Goal: Information Seeking & Learning: Compare options

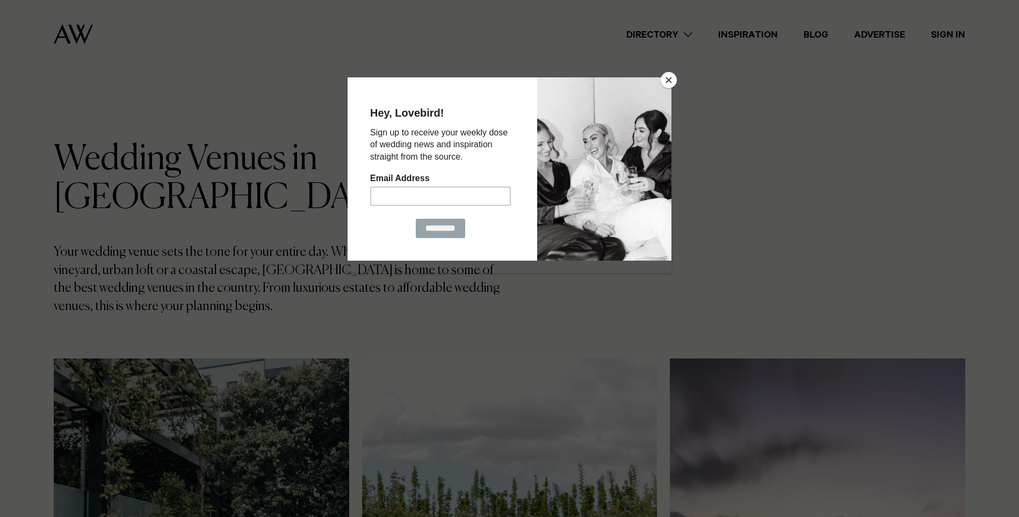
click at [674, 80] on button "Close" at bounding box center [669, 80] width 16 height 16
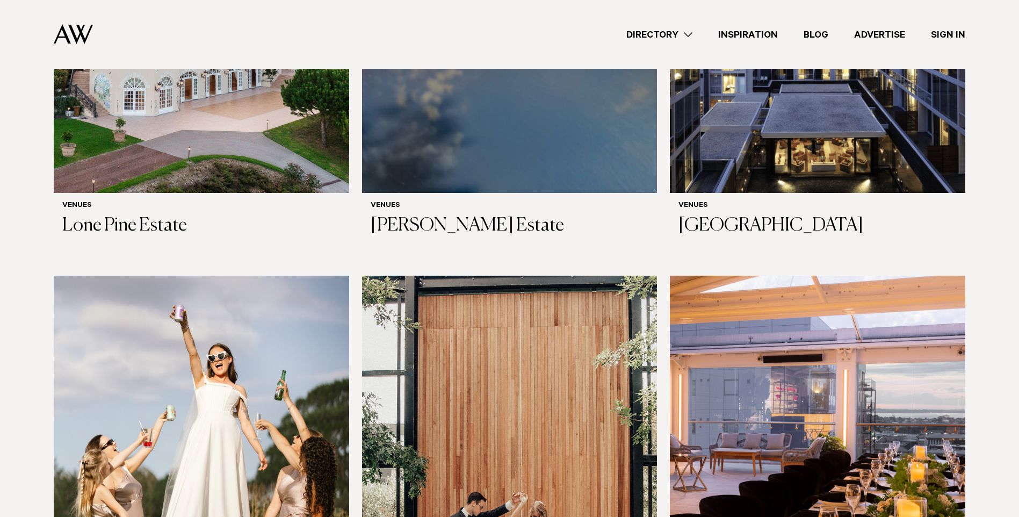
scroll to position [2256, 0]
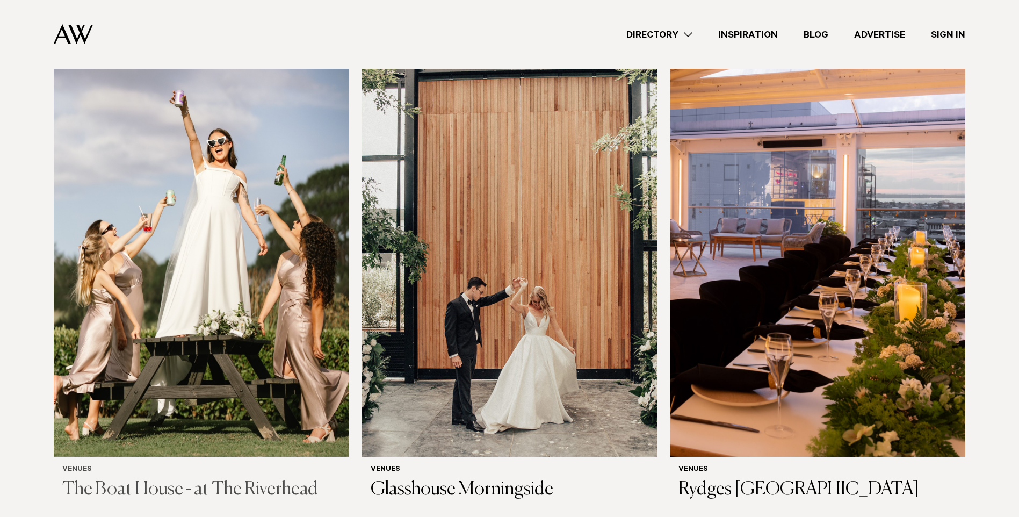
click at [150, 479] on h3 "The Boat House - at The Riverhead" at bounding box center [201, 490] width 278 height 22
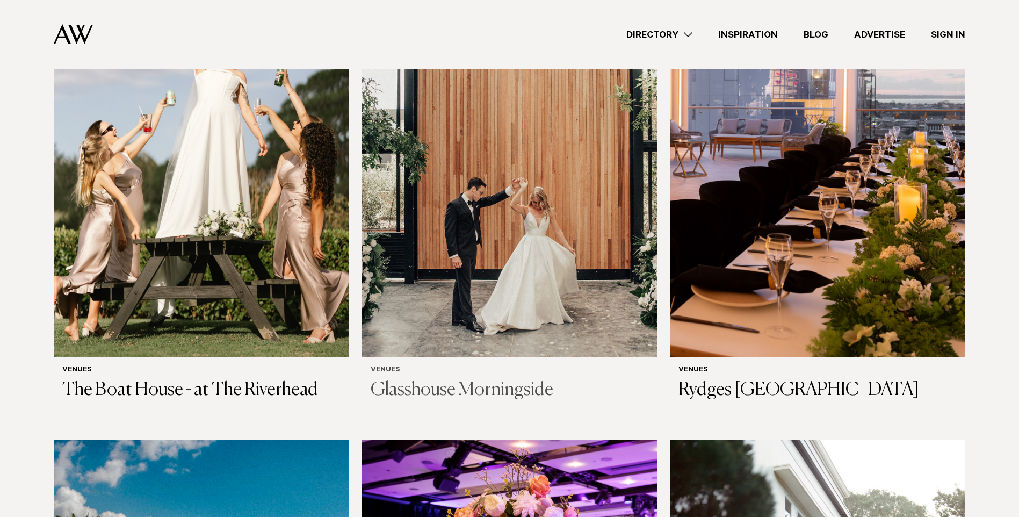
scroll to position [2418, 0]
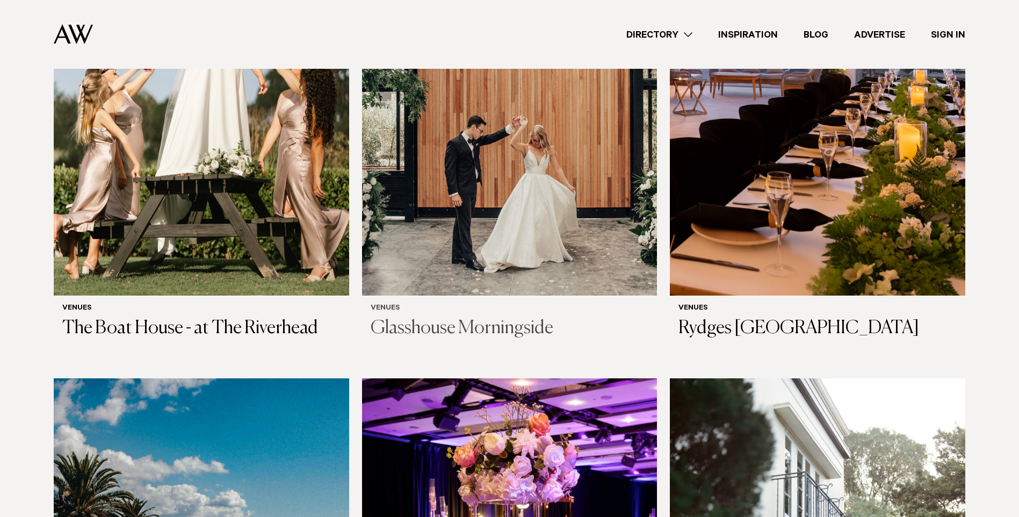
click at [549, 184] on img at bounding box center [509, 98] width 295 height 396
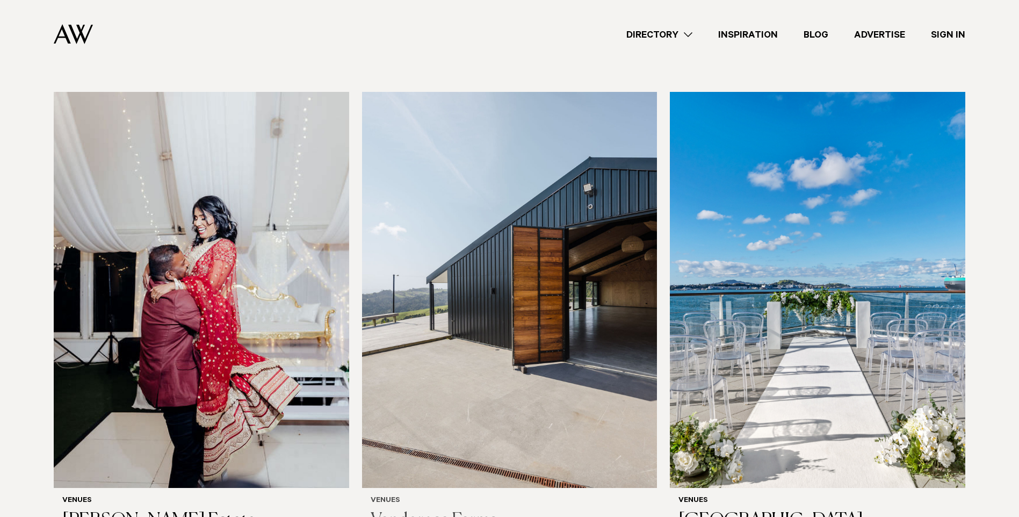
scroll to position [3223, 0]
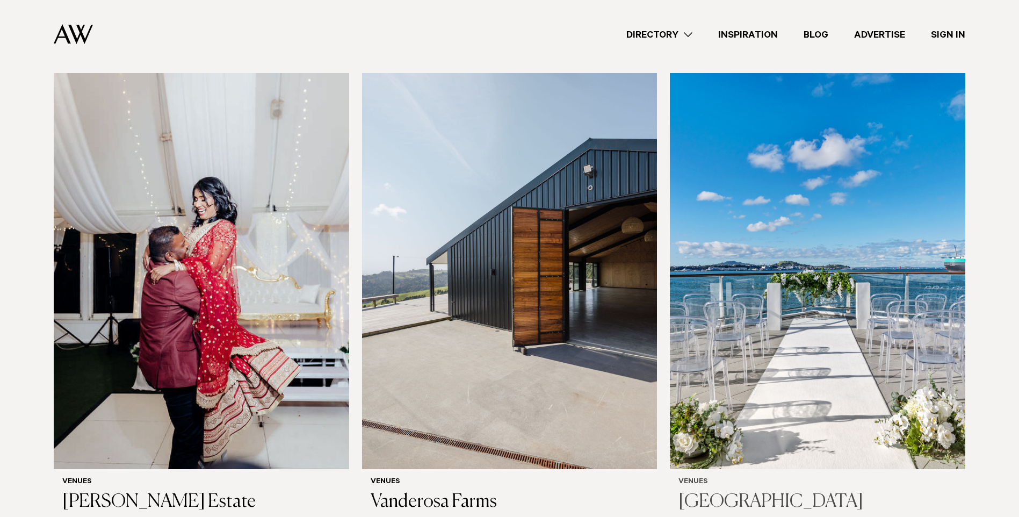
click at [847, 285] on img at bounding box center [817, 271] width 295 height 396
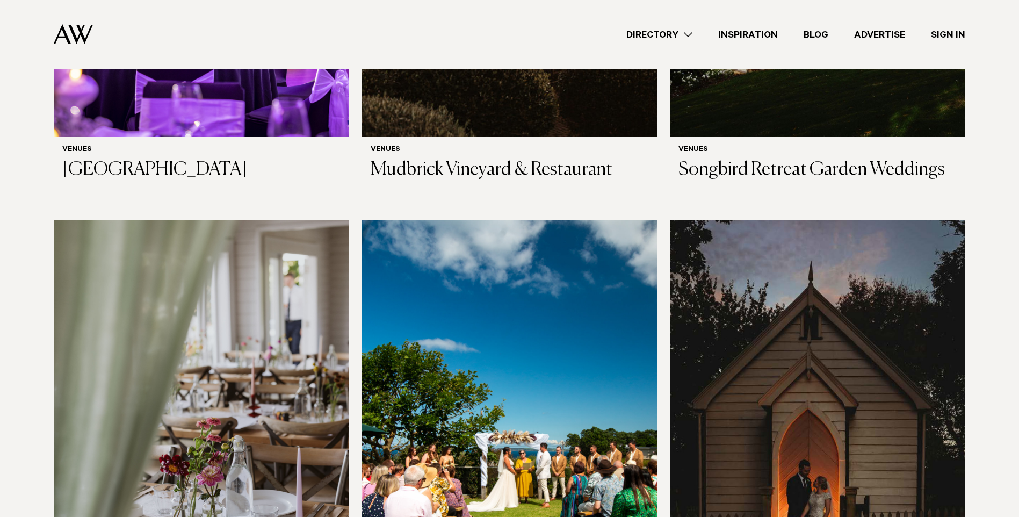
scroll to position [4728, 0]
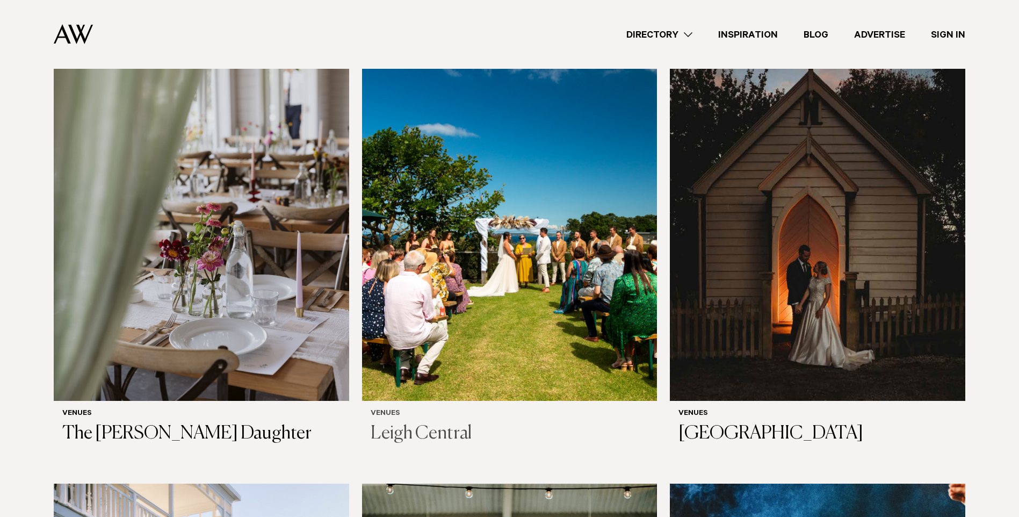
click at [595, 302] on img at bounding box center [509, 203] width 295 height 396
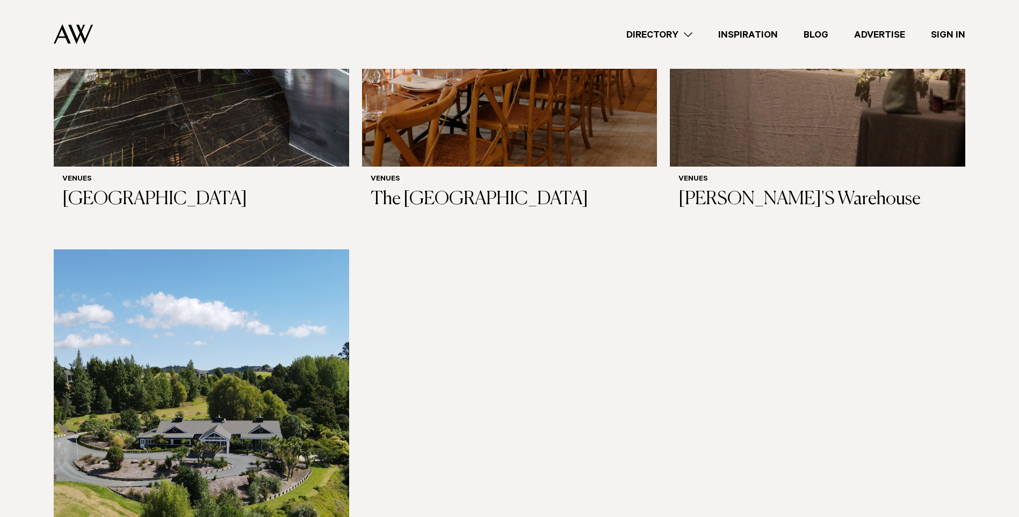
scroll to position [7038, 0]
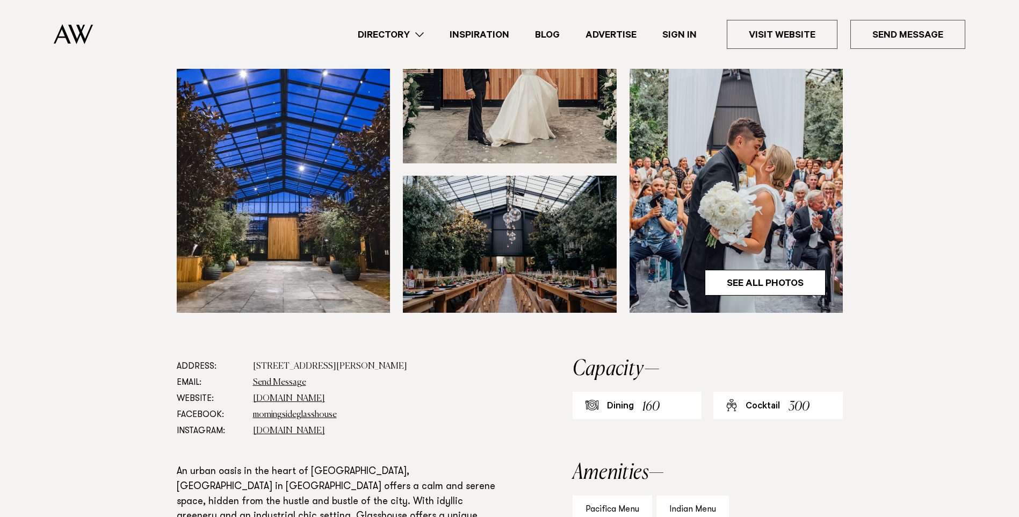
scroll to position [430, 0]
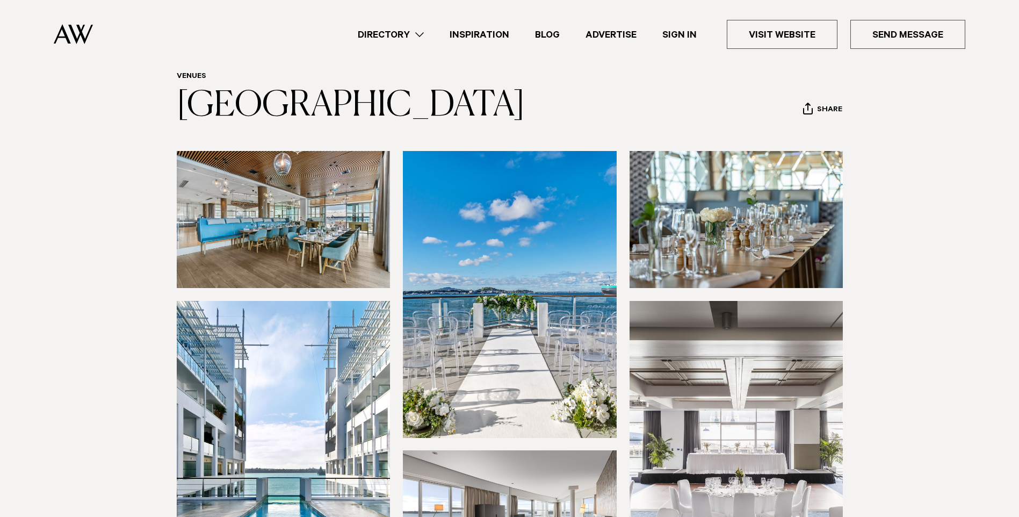
scroll to position [107, 0]
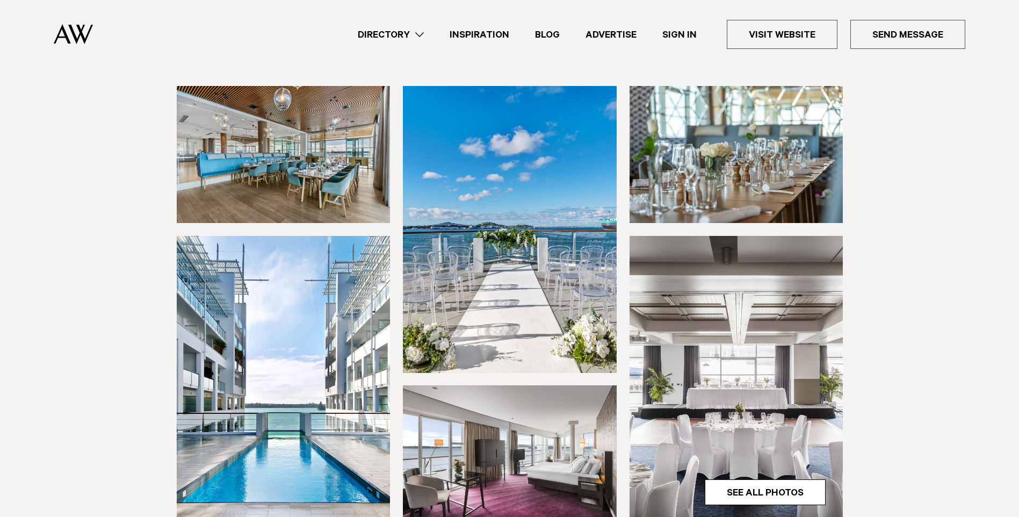
click at [538, 234] on img at bounding box center [510, 229] width 214 height 286
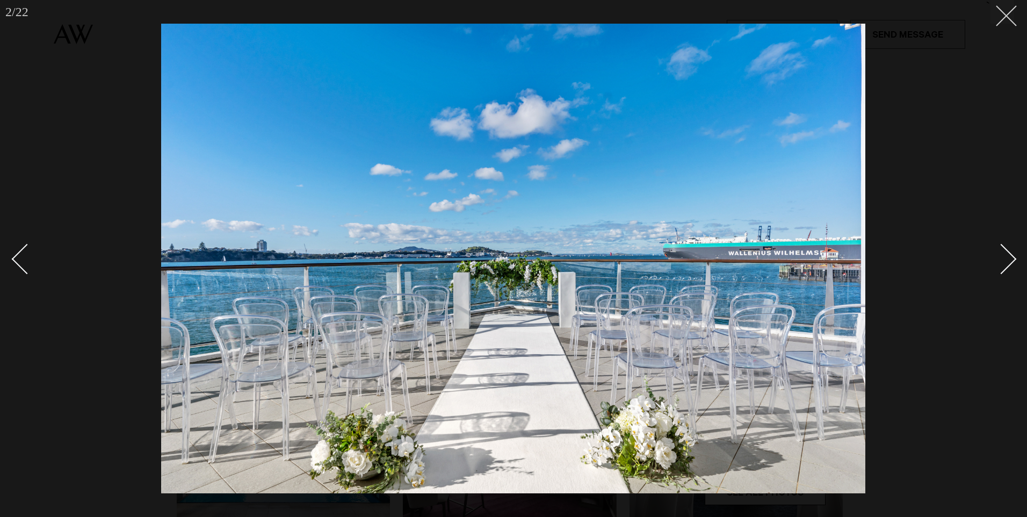
click at [1007, 5] on icon at bounding box center [1002, 11] width 13 height 13
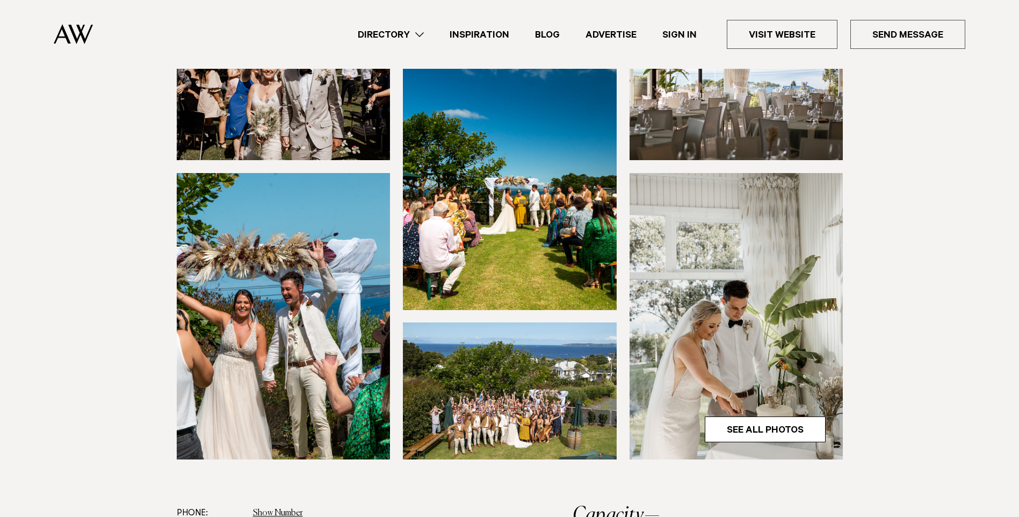
scroll to position [269, 0]
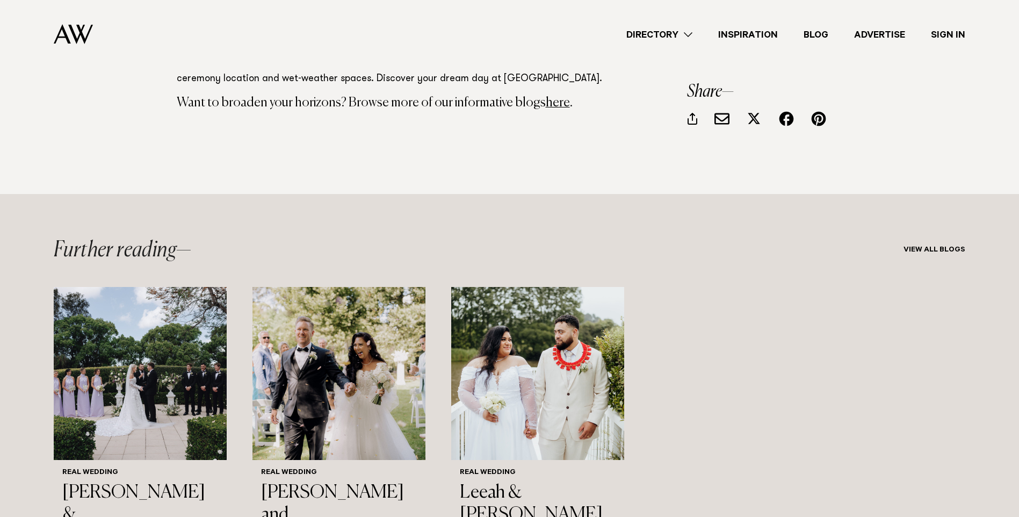
scroll to position [3223, 0]
